Goal: Task Accomplishment & Management: Use online tool/utility

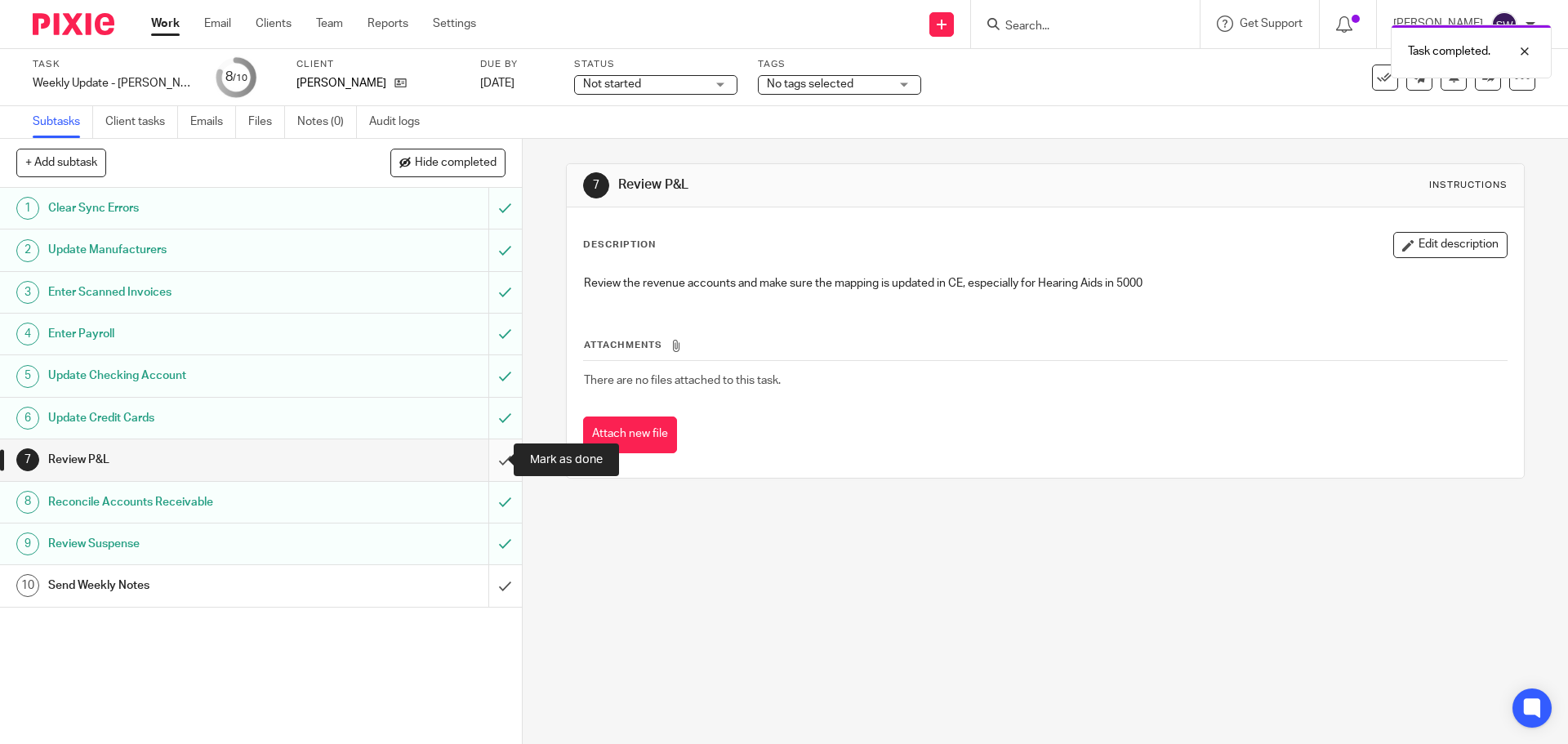
click at [498, 451] on input "submit" at bounding box center [261, 459] width 522 height 41
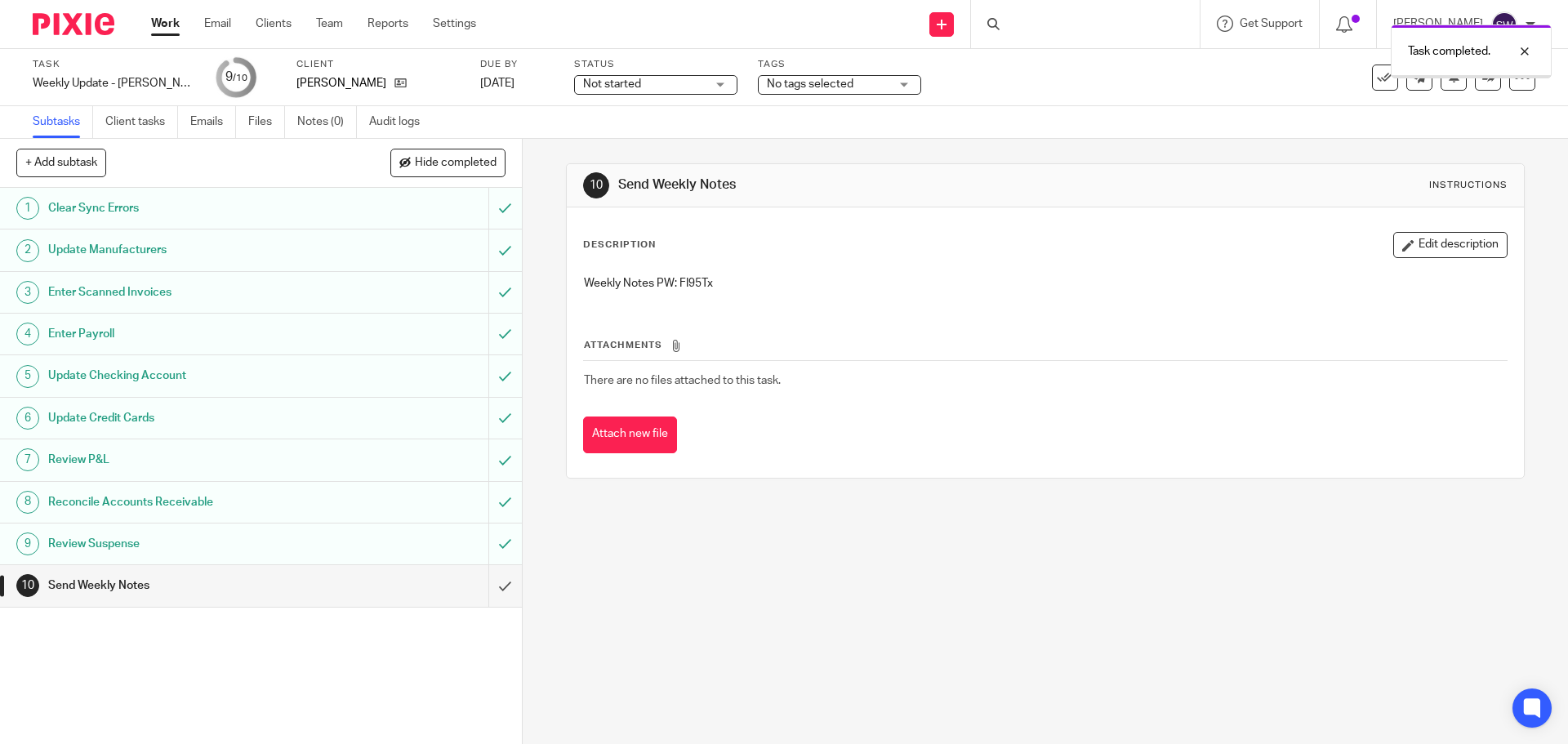
click at [490, 590] on input "submit" at bounding box center [261, 585] width 522 height 41
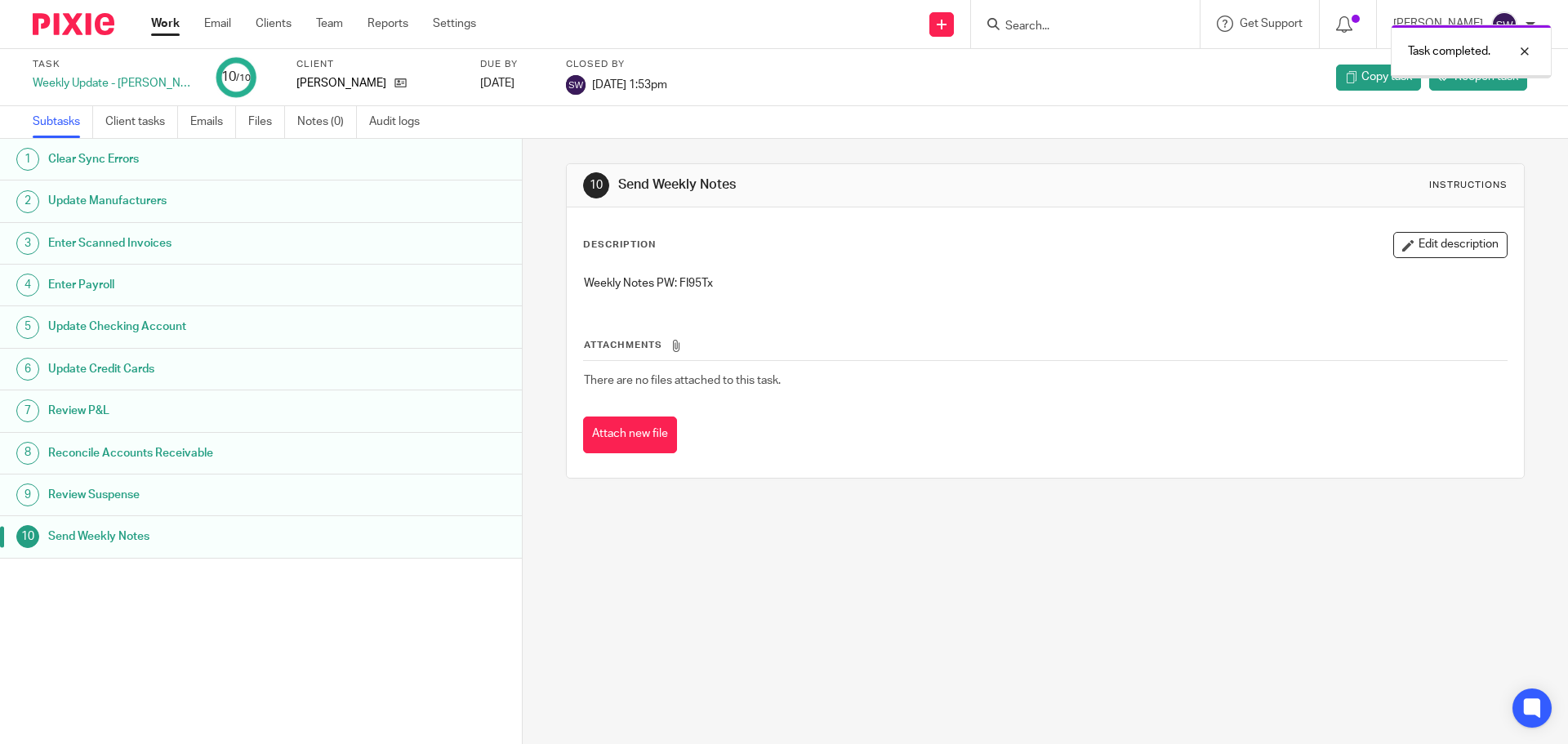
click at [173, 23] on link "Work" at bounding box center [166, 24] width 28 height 17
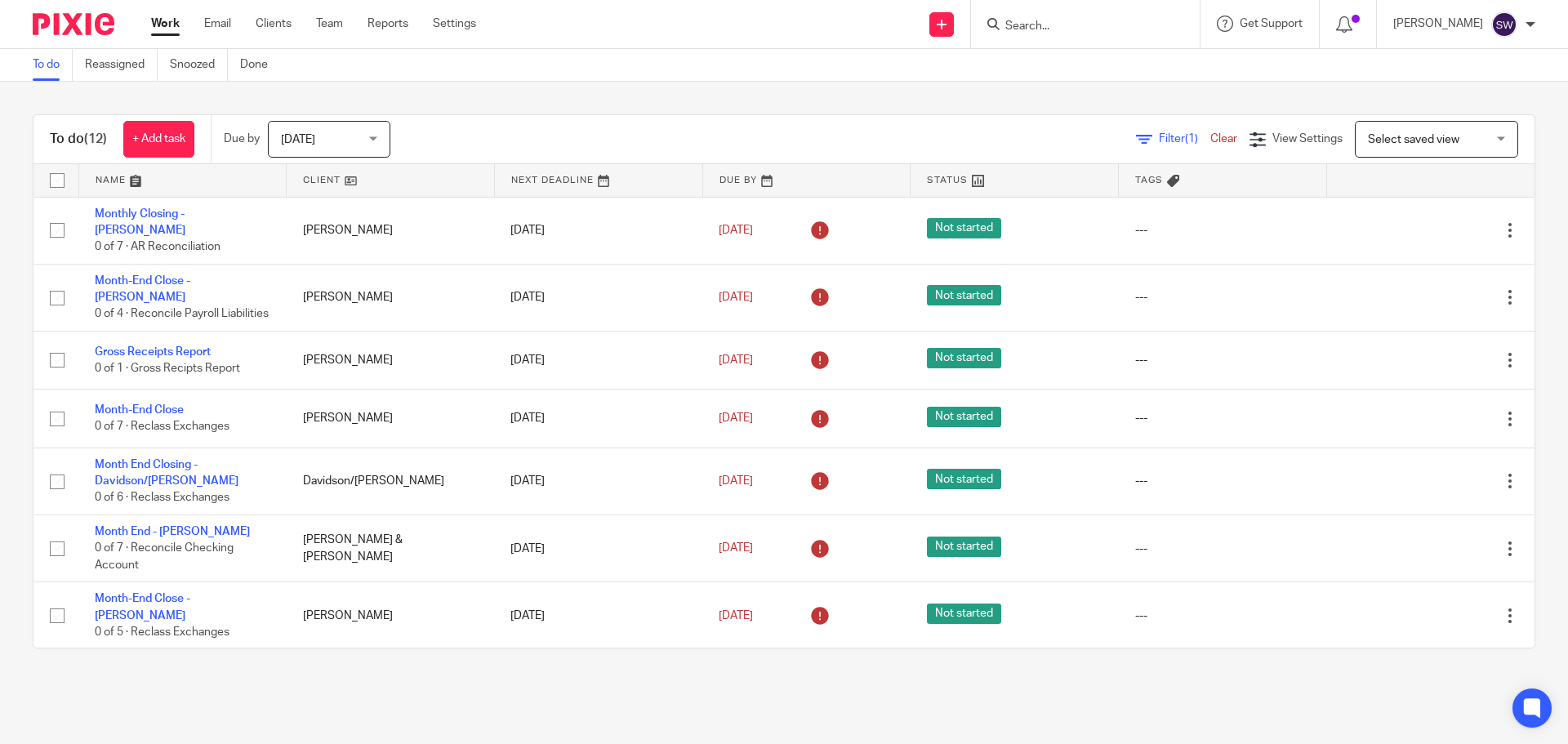
scroll to position [318, 0]
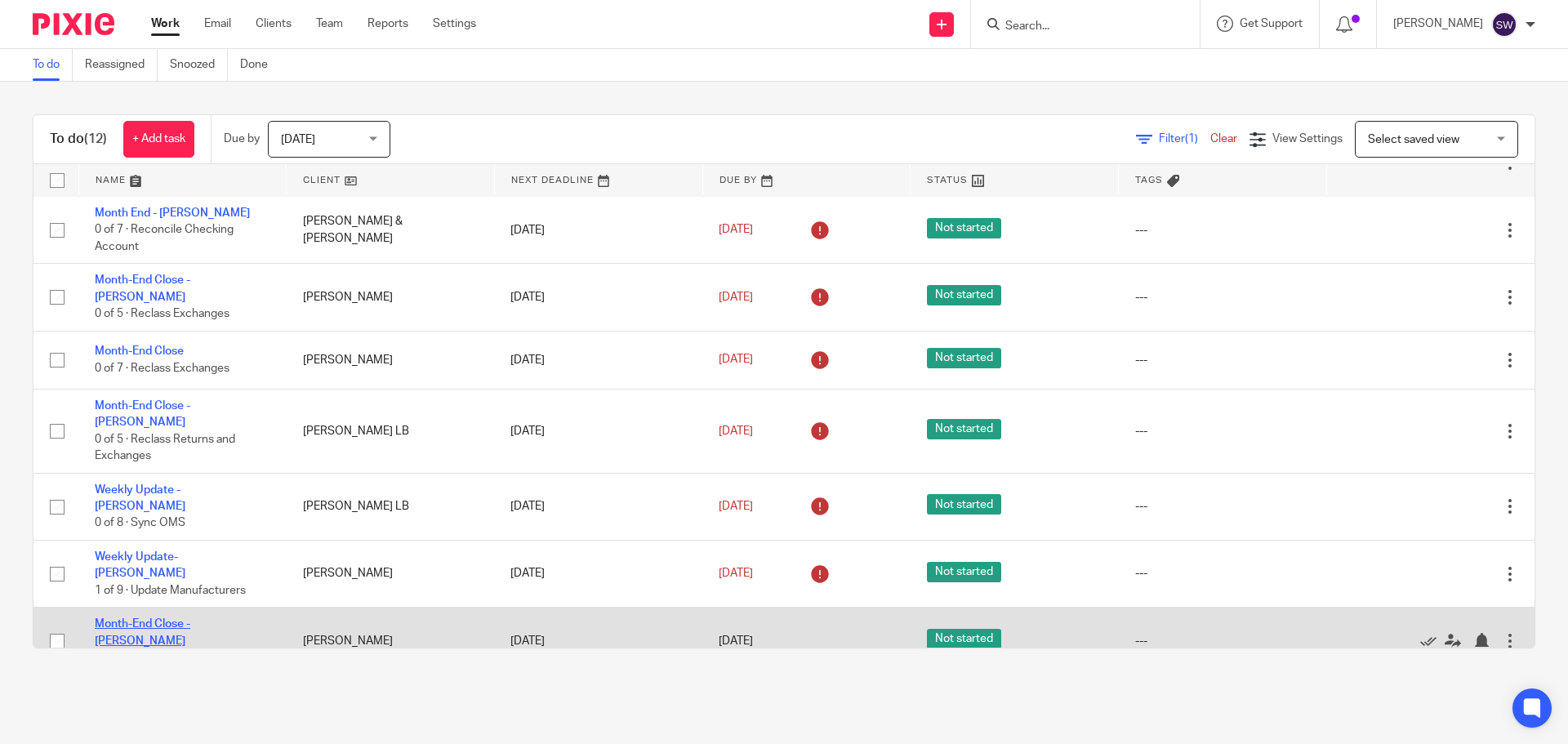
click at [191, 618] on link "Month-End Close - [PERSON_NAME]" at bounding box center [142, 631] width 95 height 28
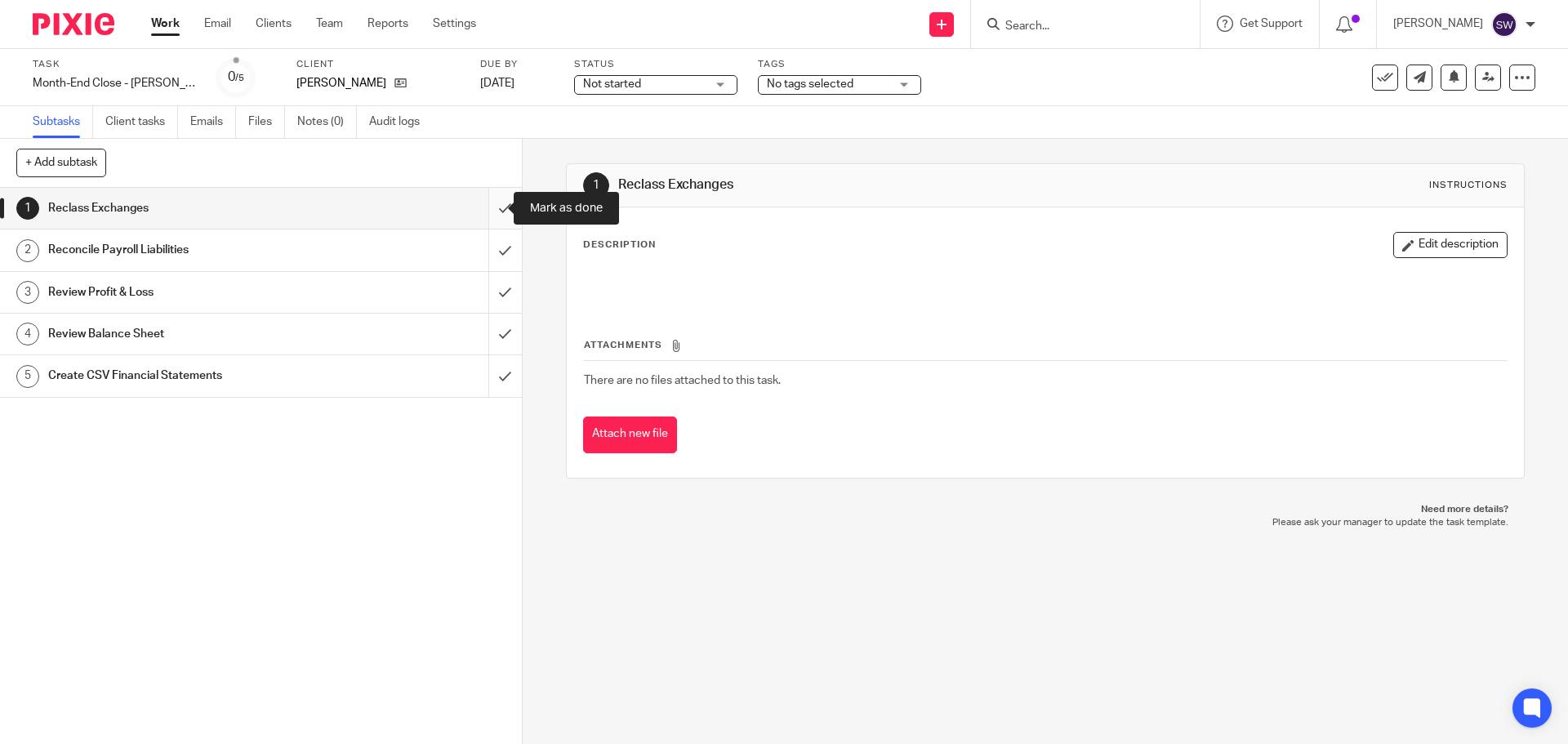
click at [487, 207] on input "submit" at bounding box center [261, 208] width 522 height 41
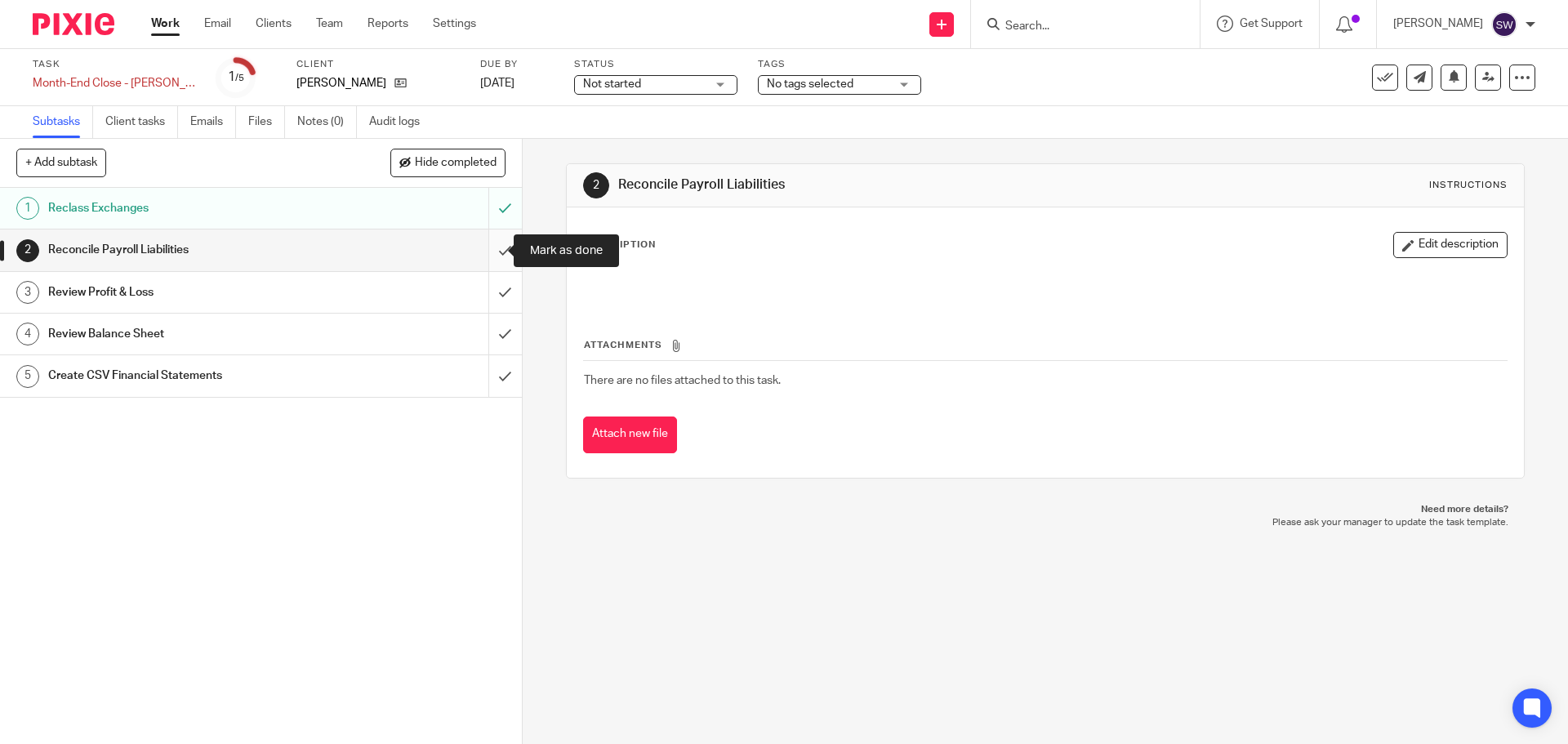
click at [497, 242] on input "submit" at bounding box center [261, 249] width 522 height 41
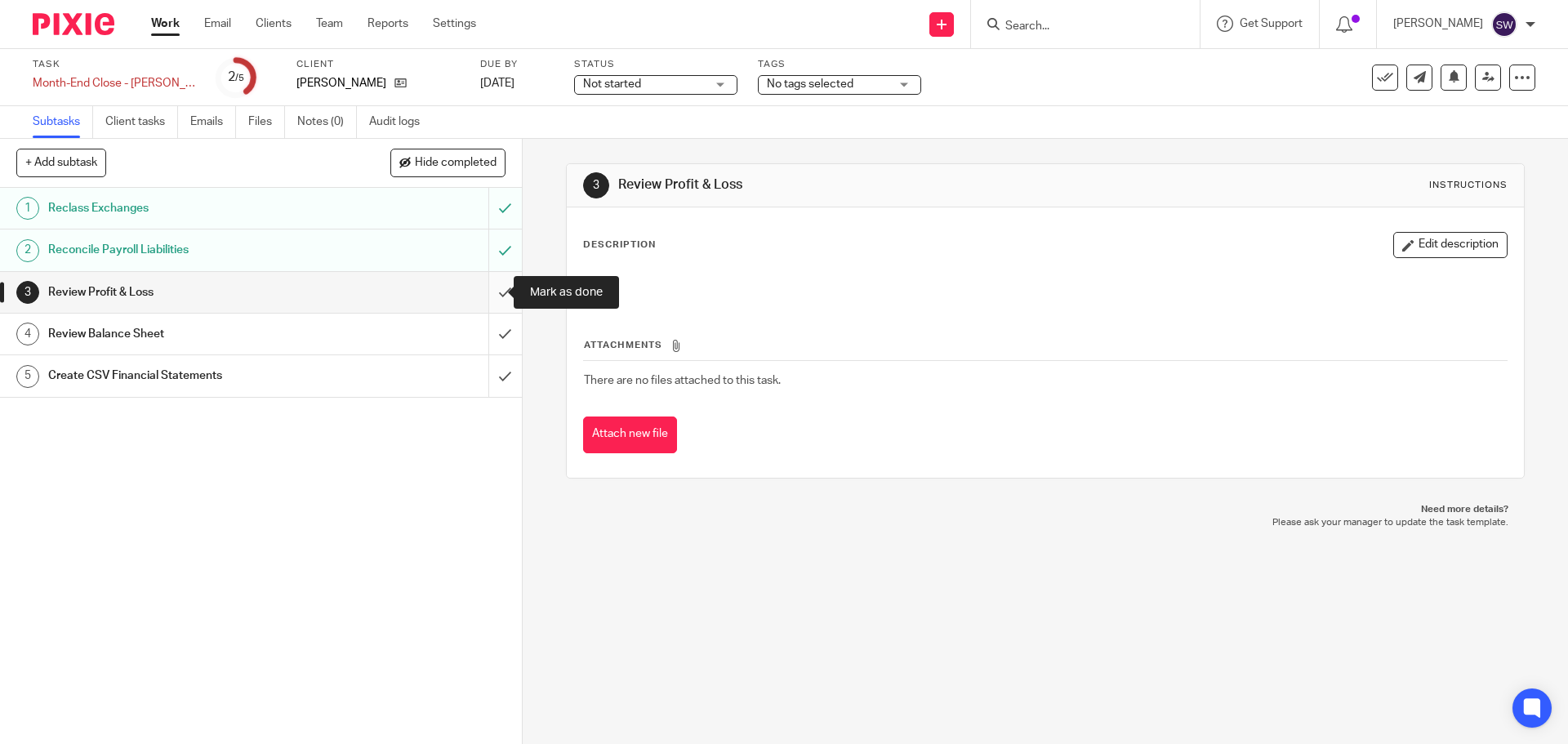
click at [487, 296] on input "submit" at bounding box center [261, 292] width 522 height 41
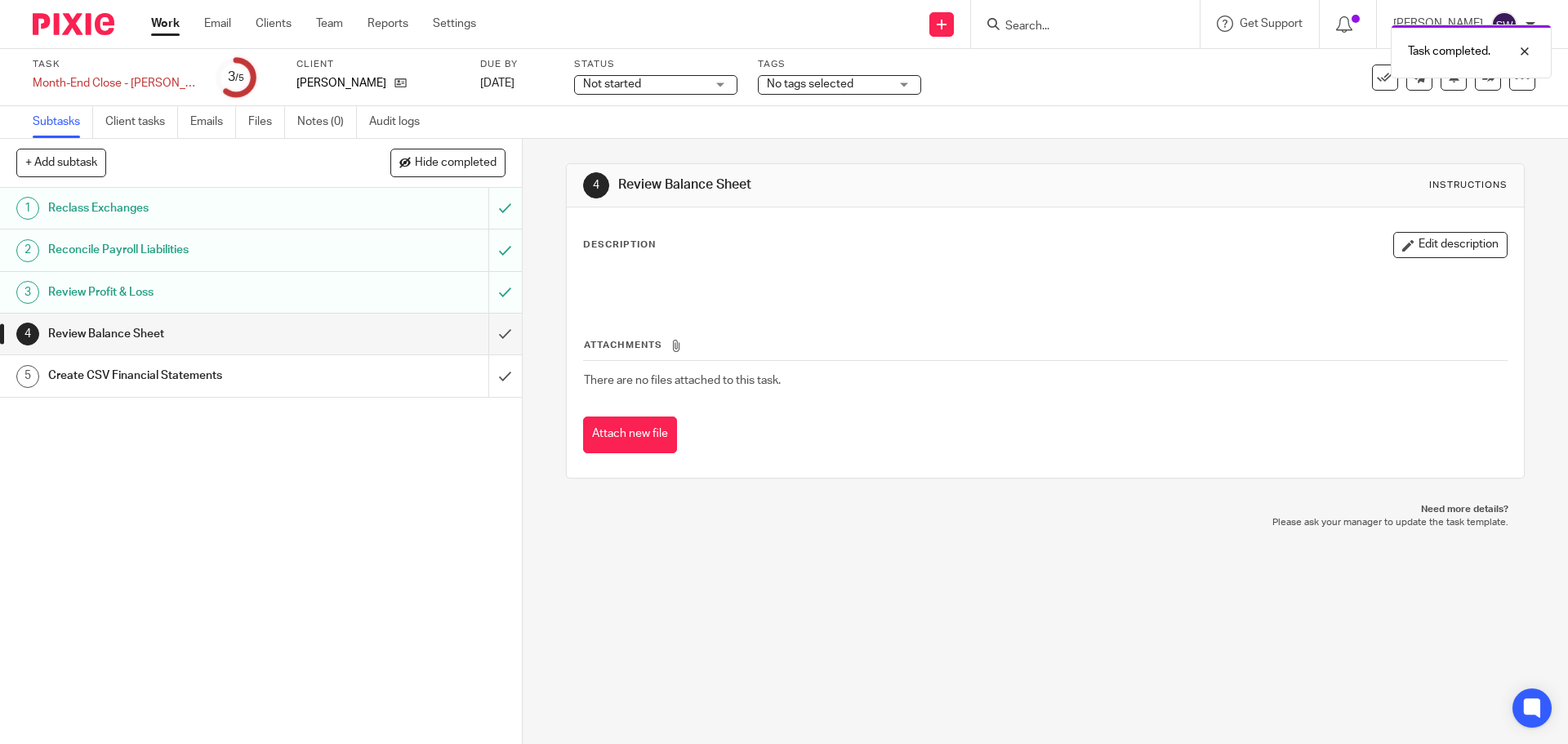
click at [278, 371] on h1 "Create CSV Financial Statements" at bounding box center [190, 375] width 283 height 24
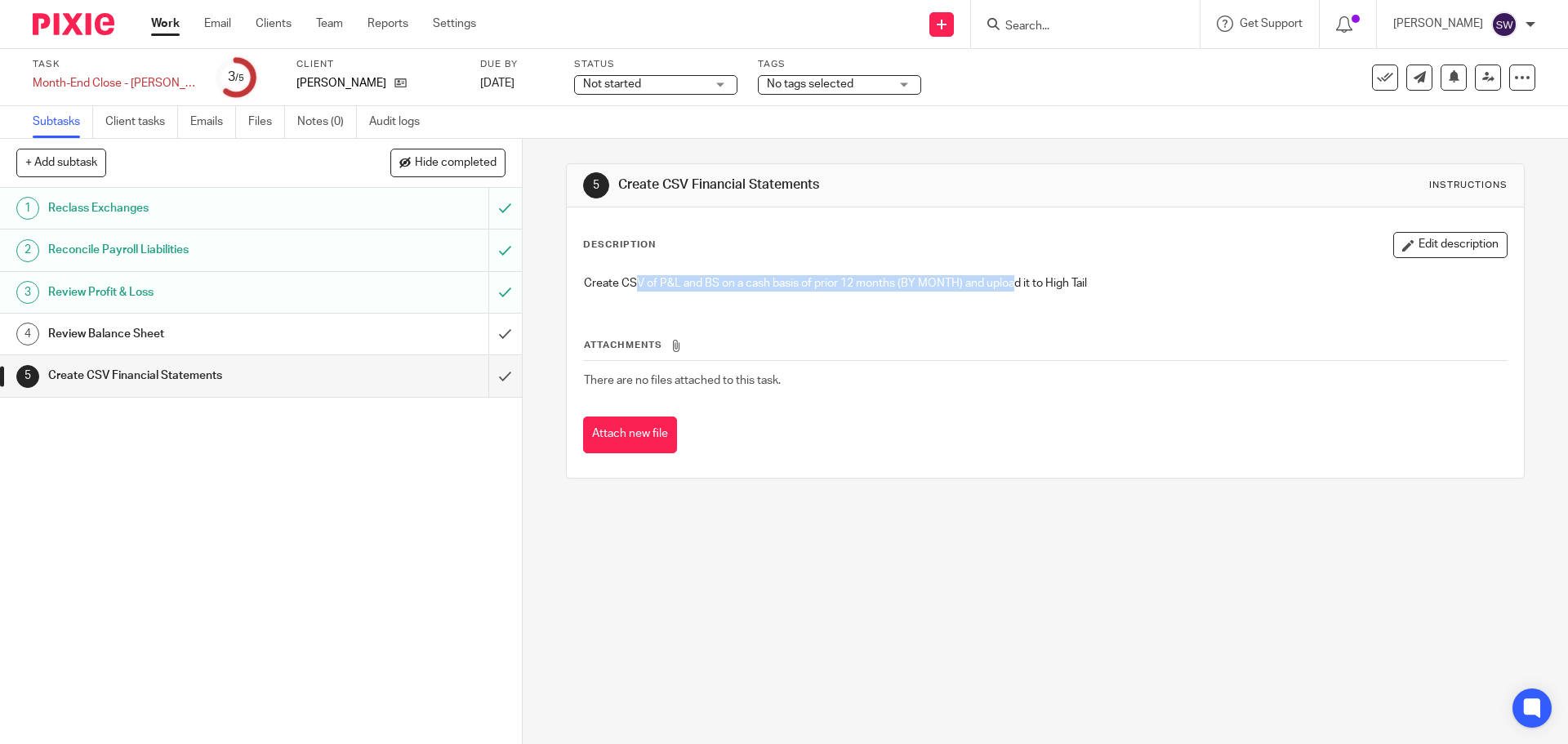
drag, startPoint x: 649, startPoint y: 283, endPoint x: 1012, endPoint y: 278, distance: 363.0
click at [1012, 278] on p "Create CSV of P&L and BS on a cash basis of prior 12 months (BY MONTH) and uplo…" at bounding box center [1044, 283] width 922 height 17
click at [1409, 366] on td "There are no files attached to this task." at bounding box center [1044, 380] width 923 height 39
click at [1434, 412] on div "Attachments There are no files attached to this task. Attach new file" at bounding box center [1044, 379] width 923 height 149
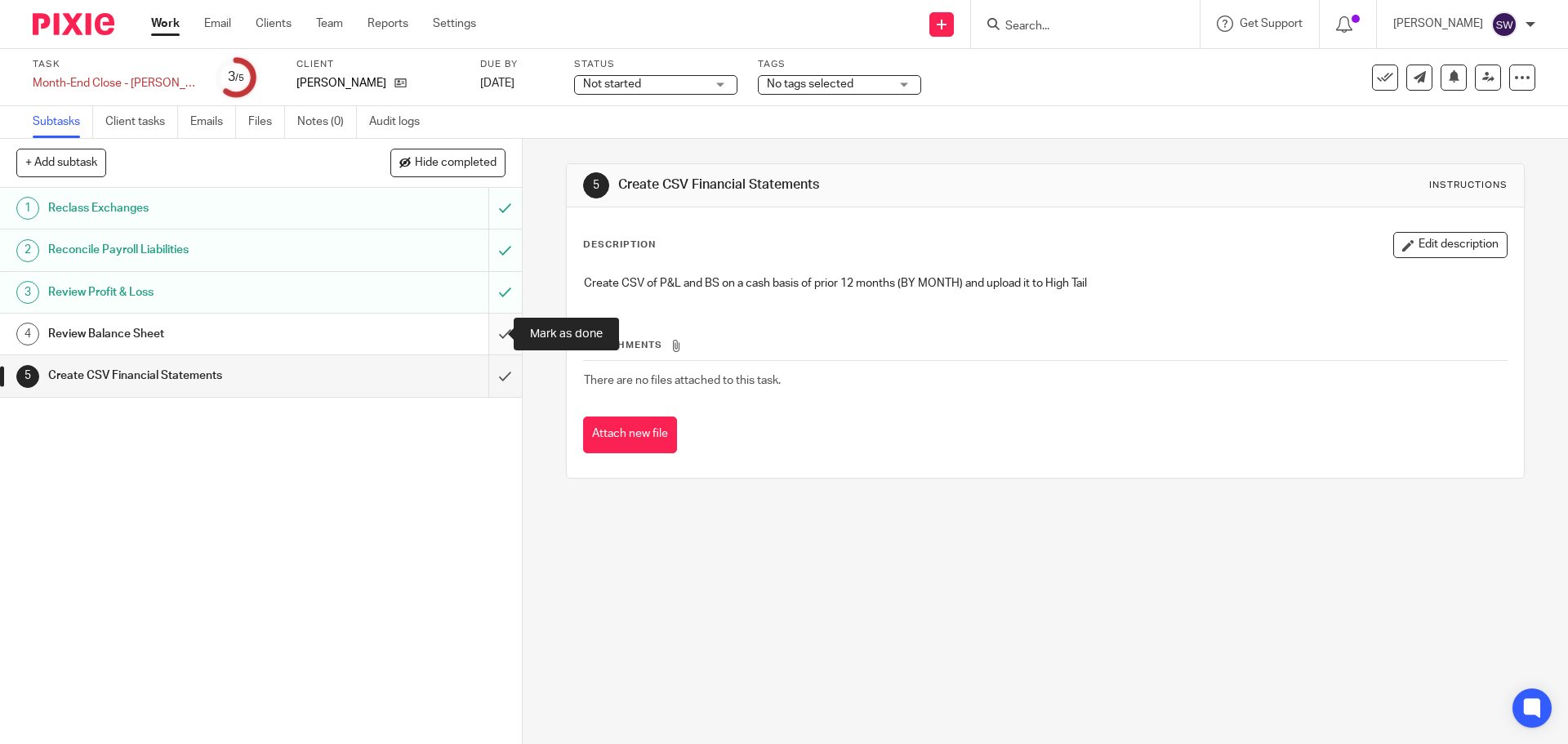
click at [491, 329] on input "submit" at bounding box center [261, 334] width 522 height 41
click at [480, 375] on input "submit" at bounding box center [261, 375] width 522 height 41
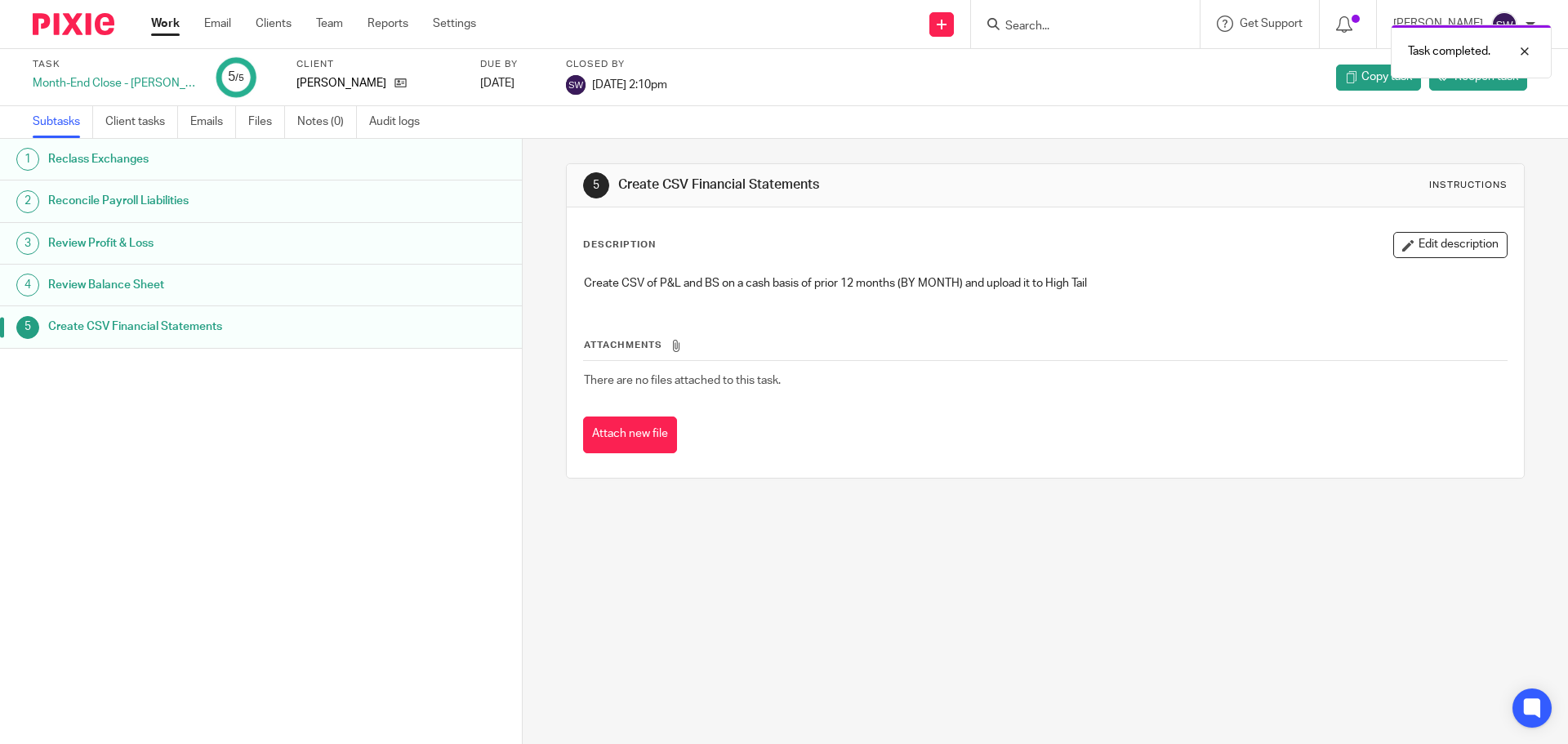
click at [163, 18] on link "Work" at bounding box center [166, 24] width 28 height 17
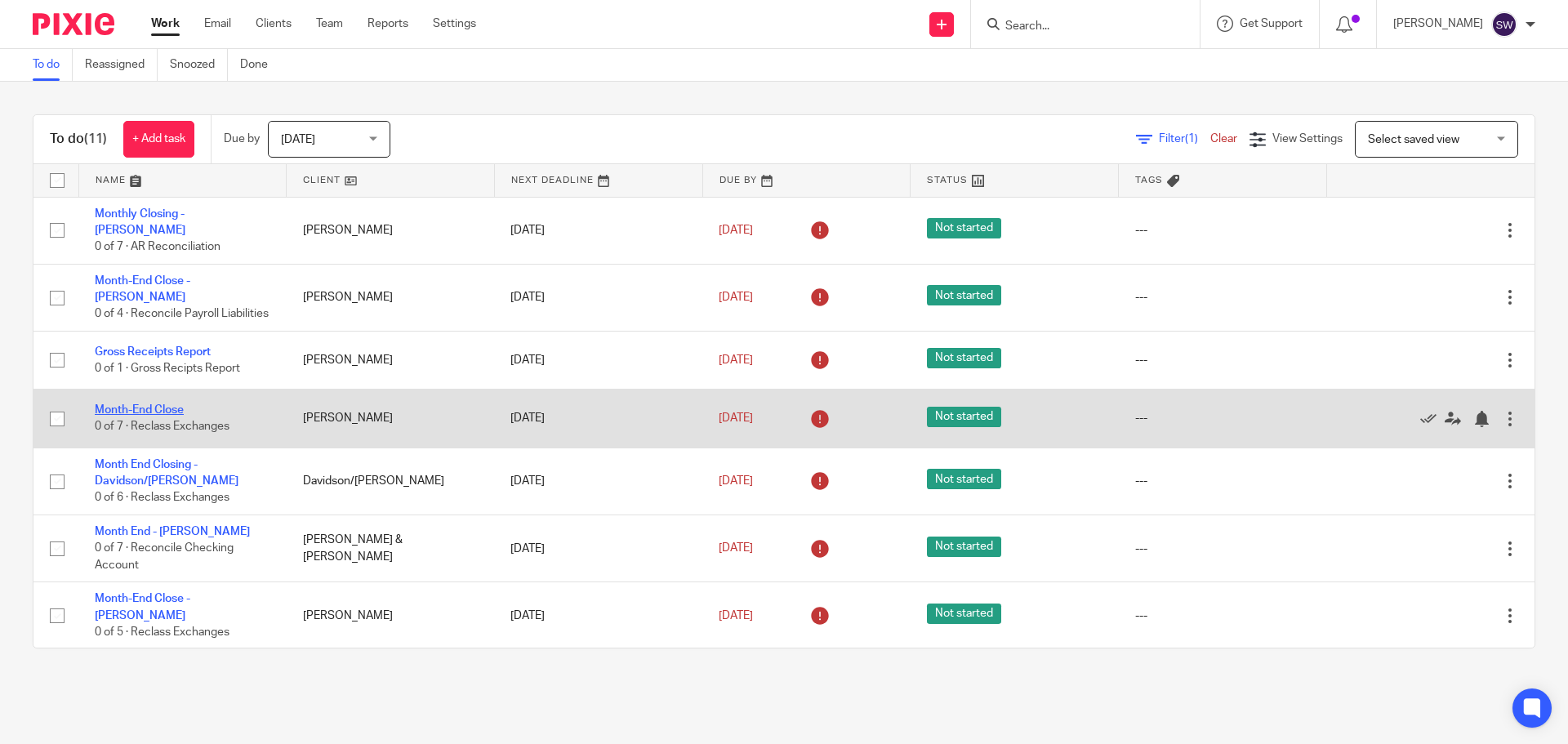
click at [165, 413] on link "Month-End Close" at bounding box center [139, 410] width 89 height 12
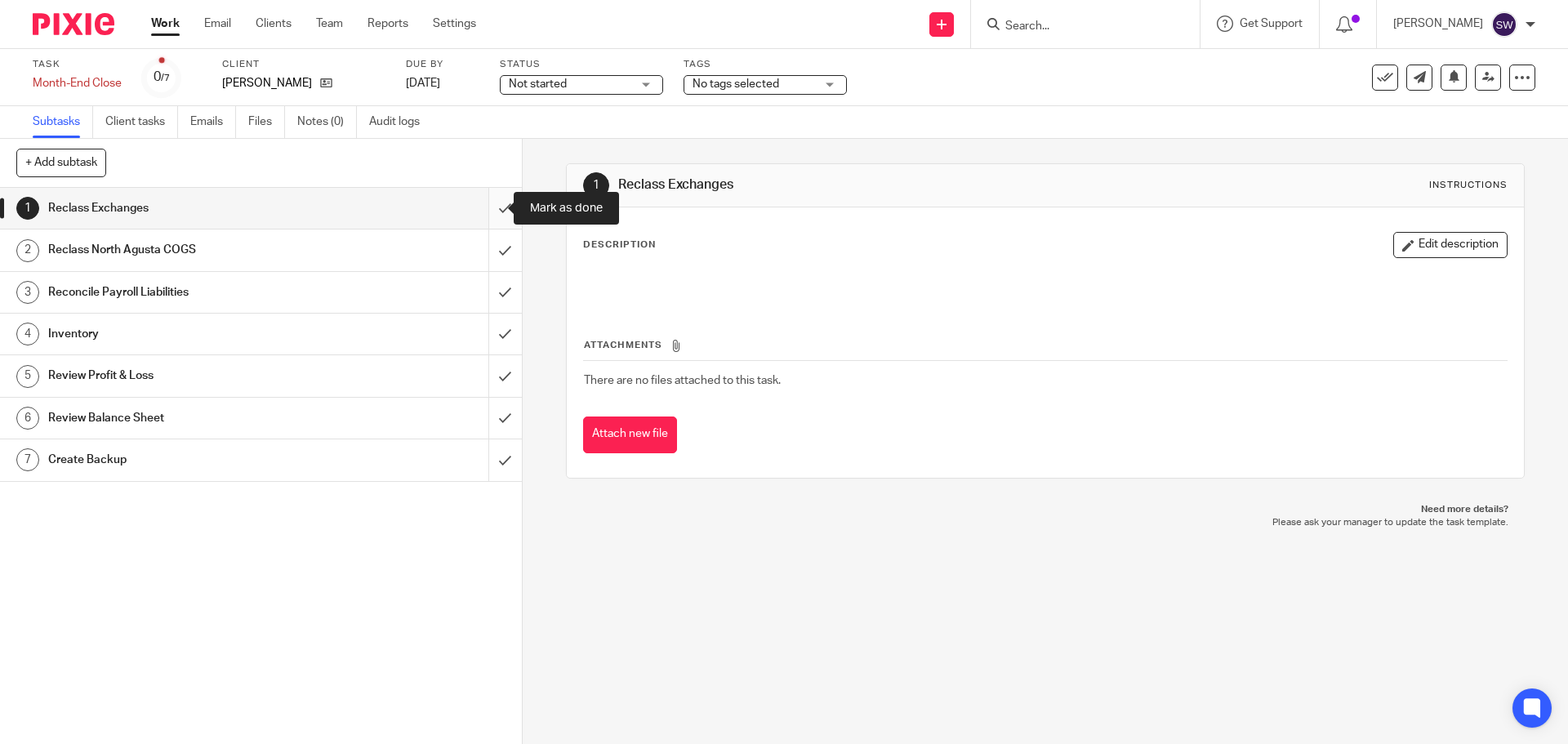
click at [485, 205] on input "submit" at bounding box center [261, 208] width 522 height 41
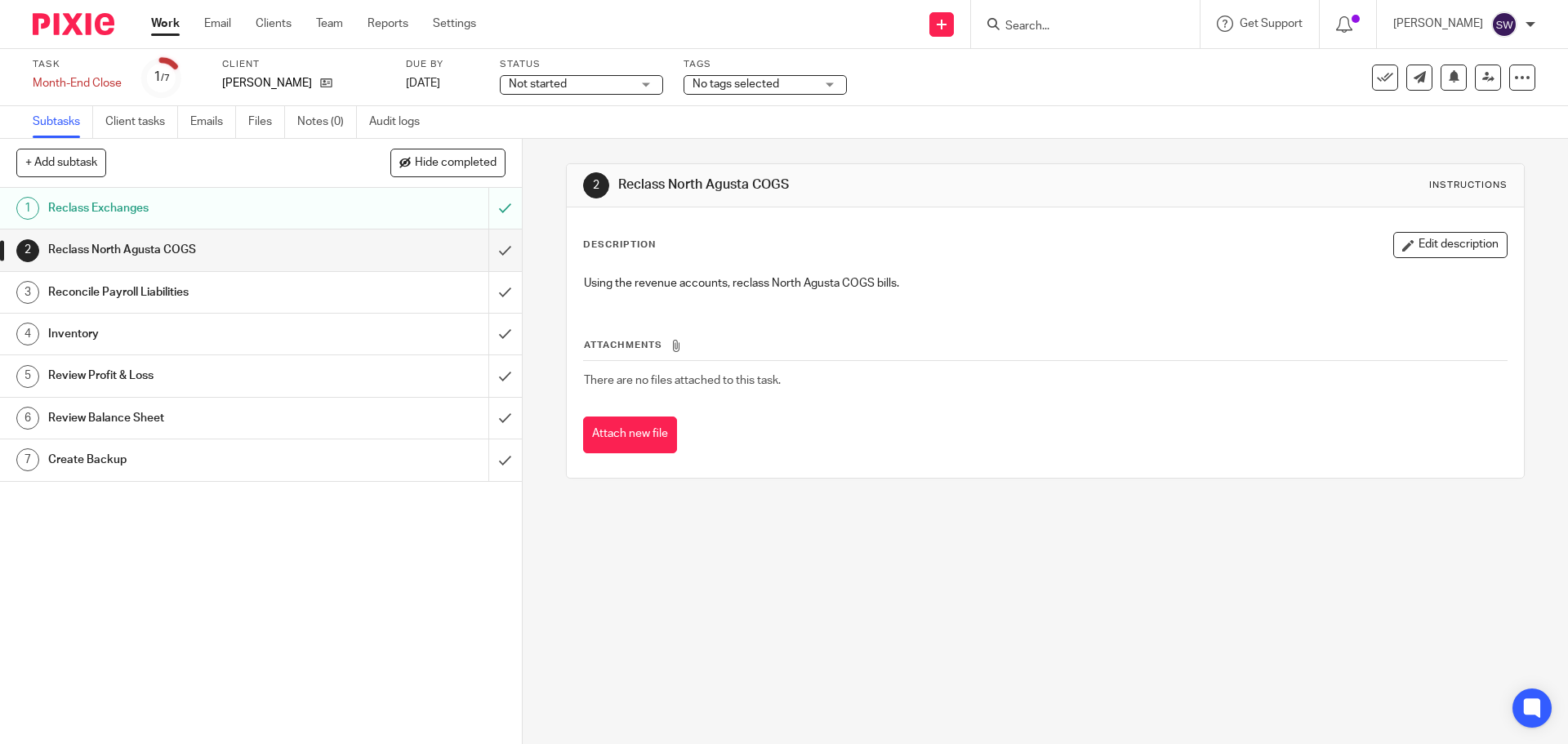
click at [1411, 405] on div "Attachments There are no files attached to this task. Attach new file" at bounding box center [1044, 379] width 923 height 149
click at [483, 247] on input "submit" at bounding box center [261, 249] width 522 height 41
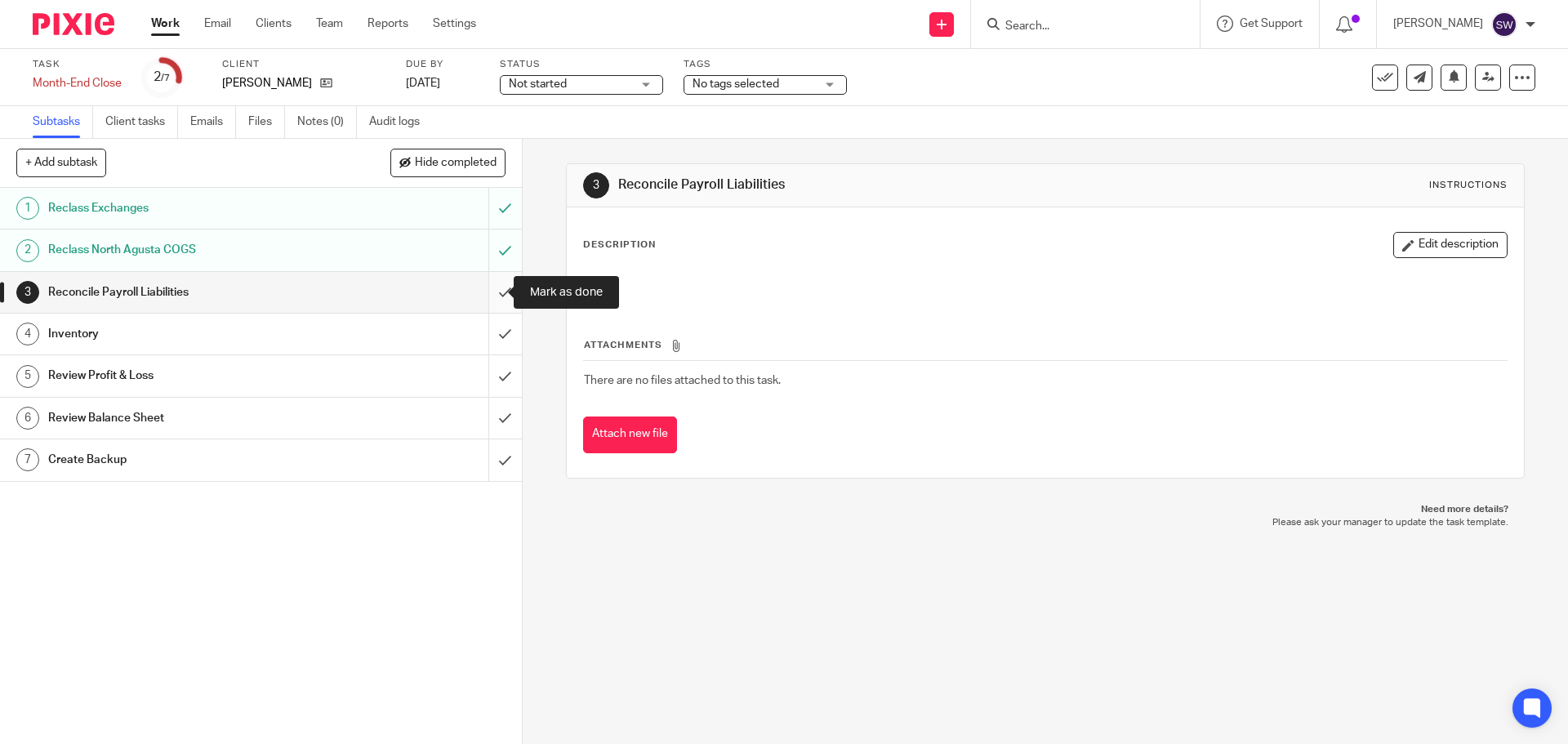
click at [493, 287] on input "submit" at bounding box center [261, 292] width 522 height 41
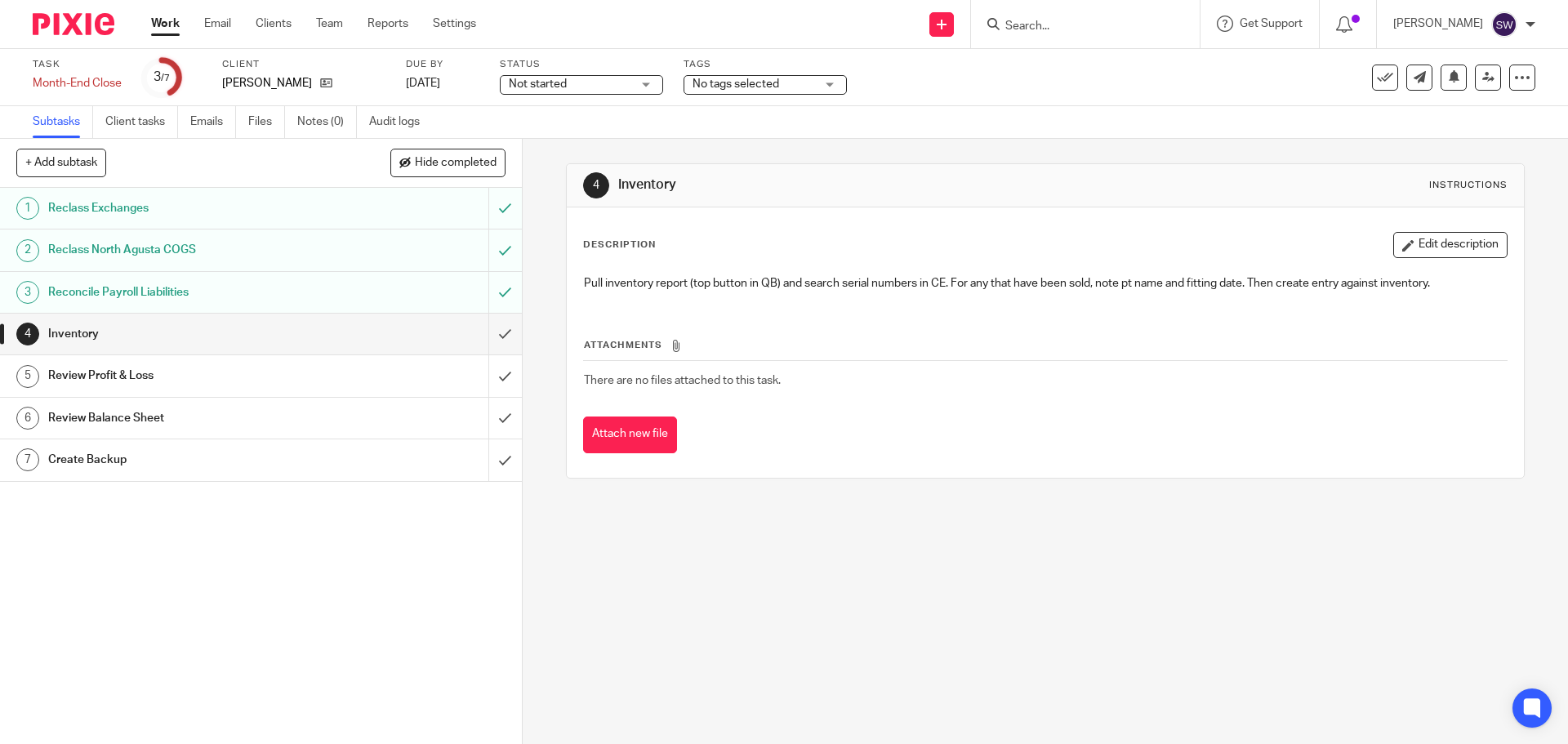
drag, startPoint x: 1417, startPoint y: 439, endPoint x: 1337, endPoint y: 304, distance: 156.9
click at [1418, 439] on div "Attach new file" at bounding box center [1044, 435] width 923 height 37
